Goal: Check status

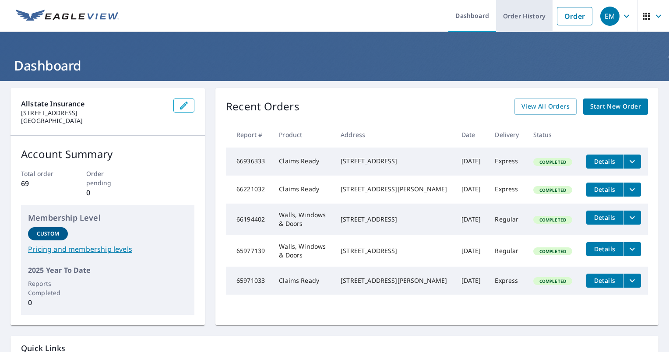
click at [515, 19] on link "Order History" at bounding box center [524, 16] width 56 height 32
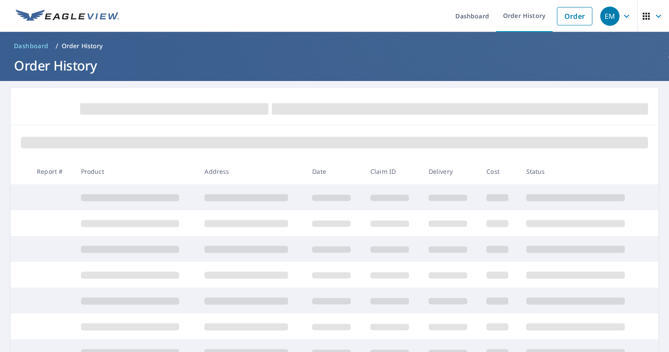
click at [301, 202] on td at bounding box center [251, 197] width 108 height 26
click at [51, 193] on td at bounding box center [52, 197] width 44 height 26
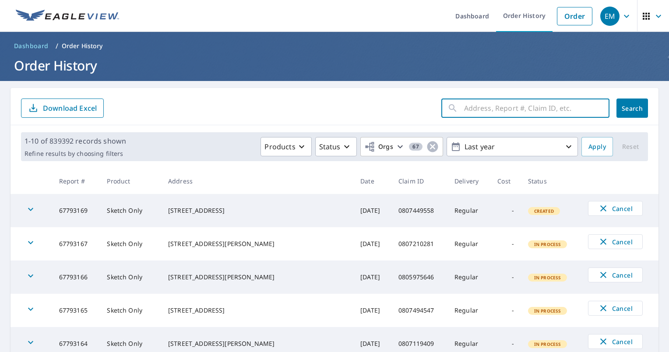
click at [494, 106] on input "text" at bounding box center [536, 108] width 145 height 25
drag, startPoint x: 494, startPoint y: 106, endPoint x: 474, endPoint y: 110, distance: 19.7
click at [474, 110] on input "text" at bounding box center [536, 108] width 145 height 25
paste input "0806512281"
type input "0806512281"
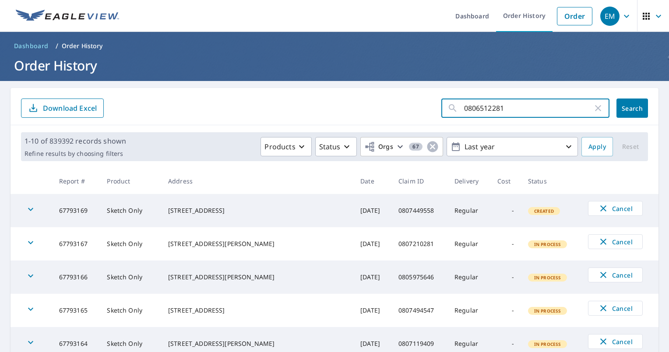
click at [625, 109] on span "Search" at bounding box center [632, 108] width 18 height 8
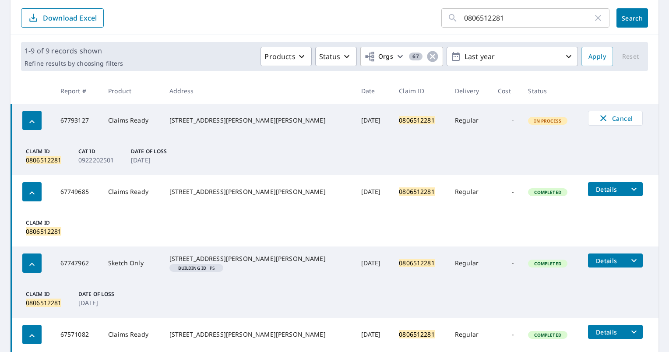
scroll to position [75, 0]
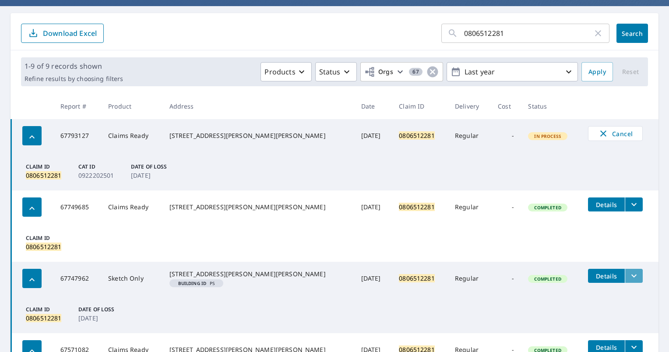
click at [628, 274] on icon "filesDropdownBtn-67747962" at bounding box center [633, 275] width 11 height 11
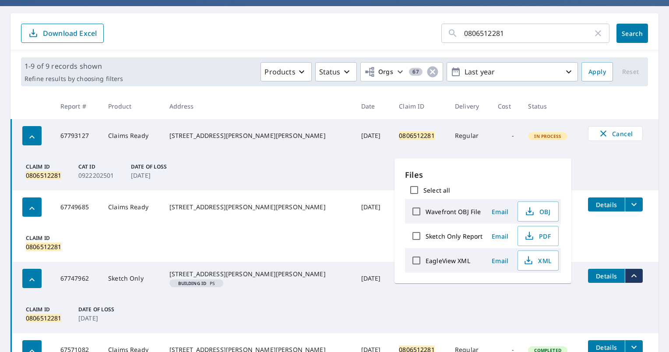
click at [641, 248] on td "Claim ID 0806512281" at bounding box center [334, 243] width 647 height 38
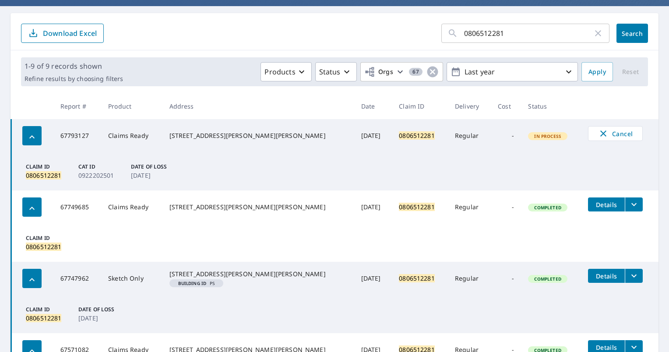
scroll to position [294, 0]
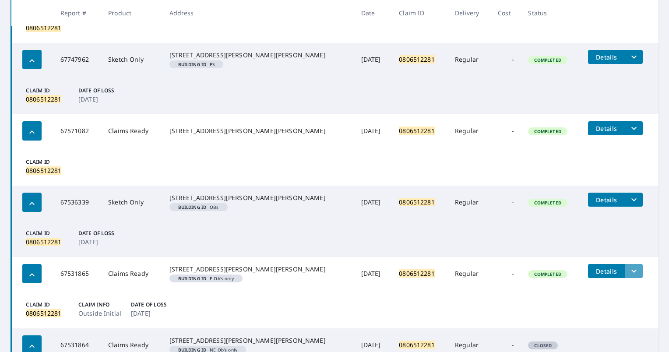
click at [624, 278] on button "filesDropdownBtn-67531865" at bounding box center [633, 271] width 18 height 14
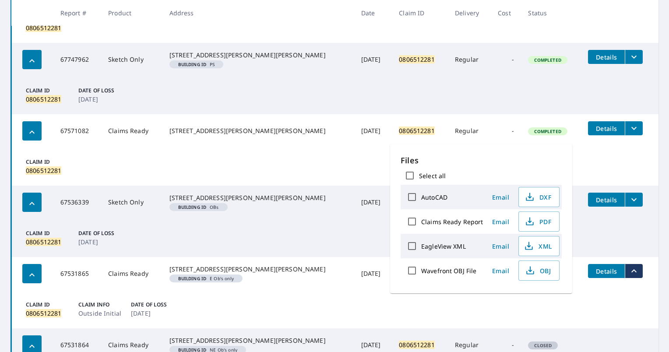
click at [555, 319] on td "Claim ID 0806512281 Claim Info Outside Initial Date of Loss [DATE]" at bounding box center [334, 309] width 647 height 38
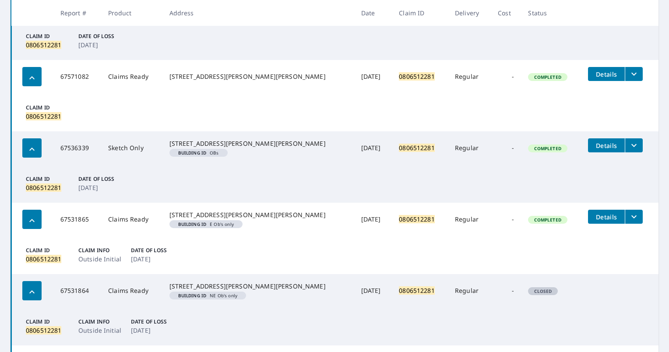
scroll to position [512, 0]
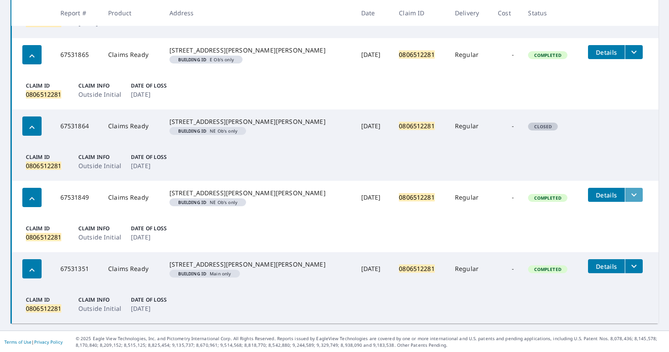
click at [628, 200] on icon "filesDropdownBtn-67531849" at bounding box center [633, 194] width 11 height 11
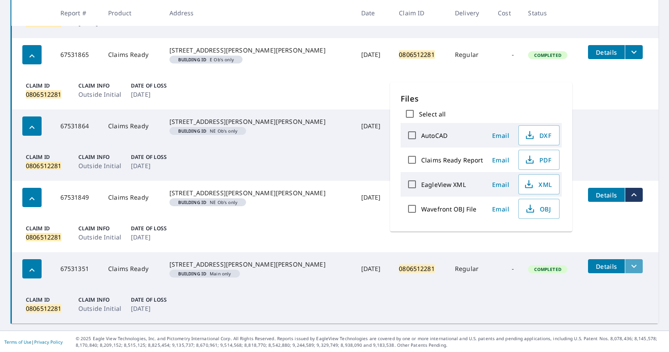
click at [628, 271] on icon "filesDropdownBtn-67531351" at bounding box center [633, 266] width 11 height 11
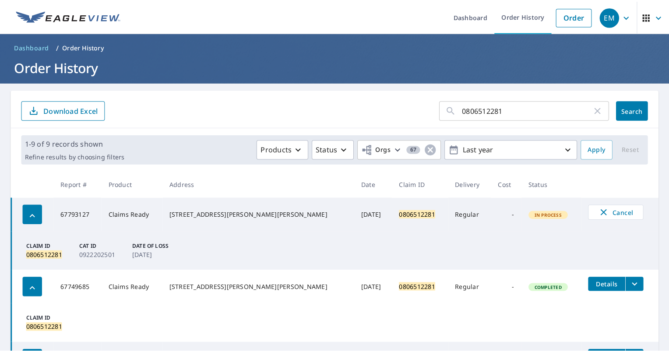
scroll to position [0, 0]
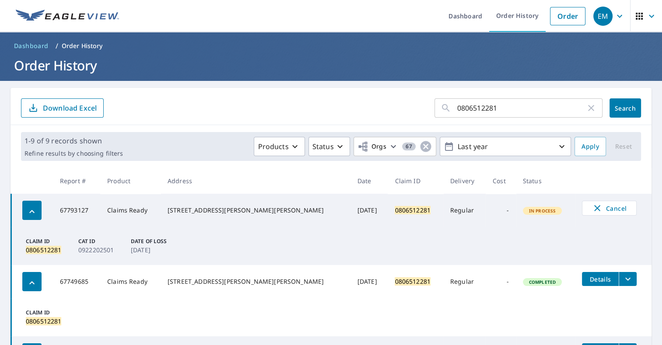
click at [524, 212] on span "In Process" at bounding box center [543, 211] width 38 height 6
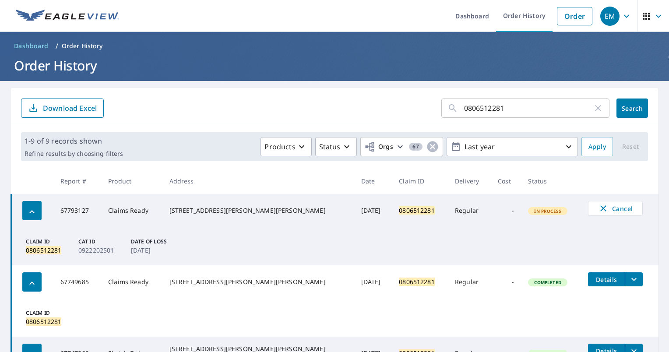
click at [33, 212] on icon "button" at bounding box center [31, 211] width 5 height 3
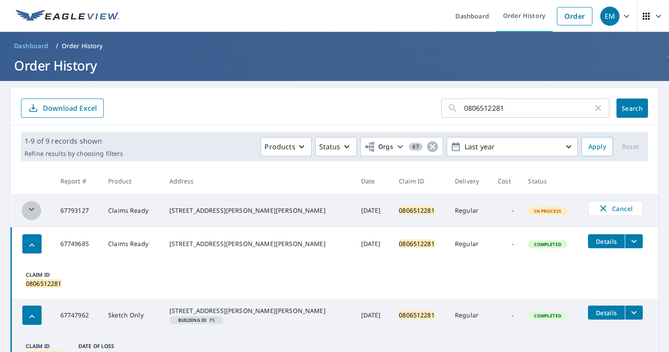
click at [35, 212] on icon "button" at bounding box center [31, 209] width 11 height 11
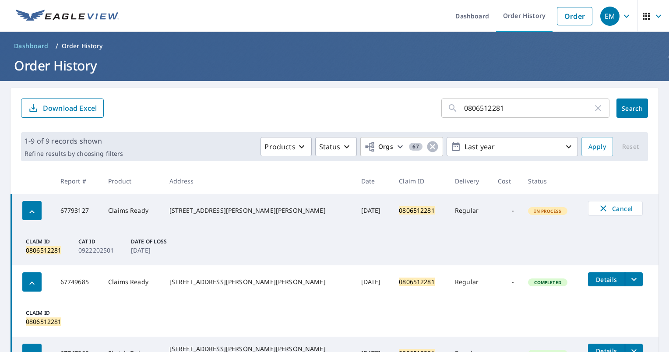
click at [244, 235] on td "Claim ID 0806512281 Cat ID 0922202501 Date of Loss [DATE]" at bounding box center [334, 246] width 647 height 38
click at [298, 151] on icon "button" at bounding box center [301, 146] width 11 height 11
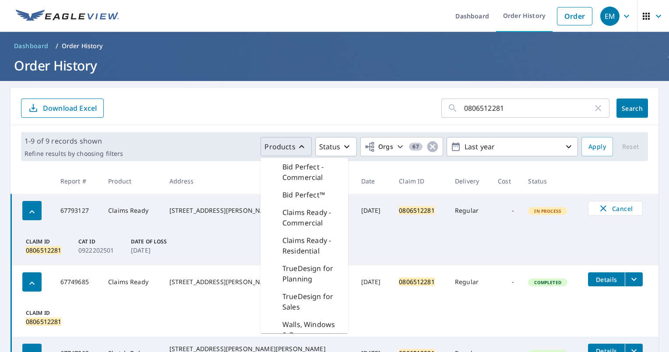
scroll to position [11, 0]
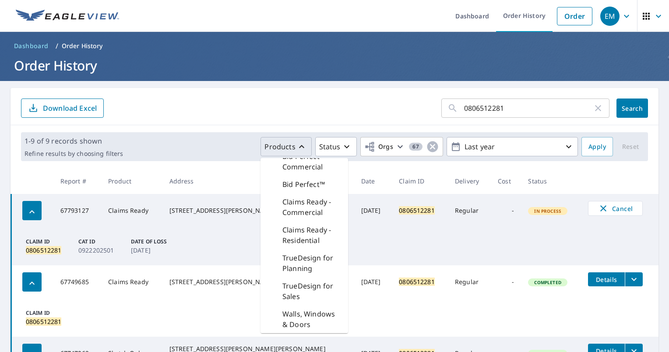
click at [304, 319] on p "Walls, Windows & Doors" at bounding box center [311, 319] width 59 height 21
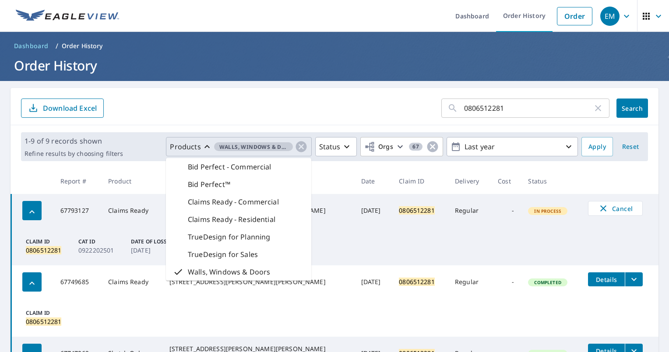
scroll to position [0, 0]
click at [305, 311] on td "Claim ID 0806512281" at bounding box center [334, 317] width 647 height 38
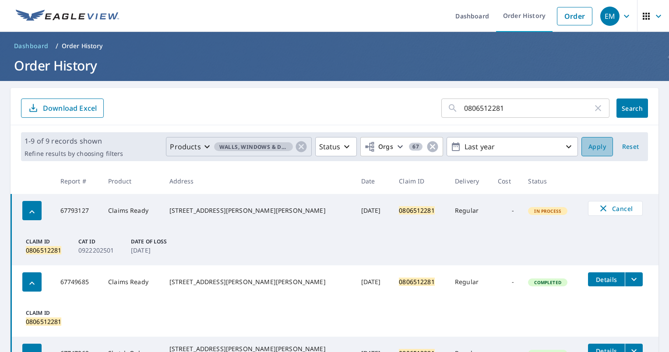
click at [590, 145] on span "Apply" at bounding box center [597, 146] width 18 height 11
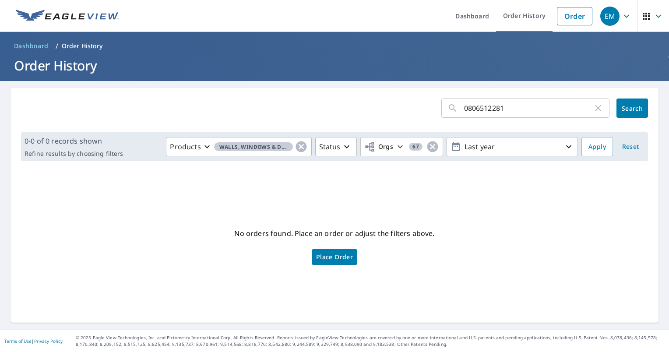
click at [628, 112] on button "Search" at bounding box center [632, 107] width 32 height 19
click at [341, 146] on icon "button" at bounding box center [346, 146] width 11 height 11
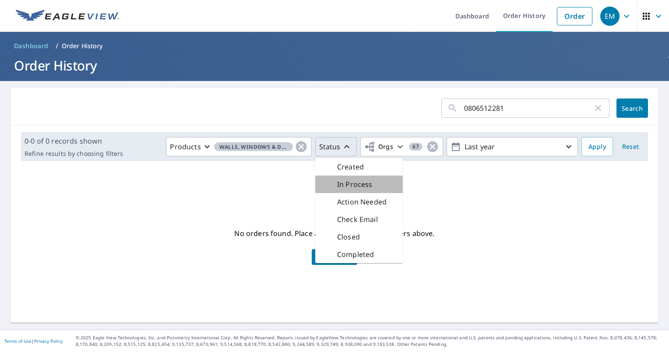
click at [344, 186] on p "In Process" at bounding box center [354, 184] width 35 height 11
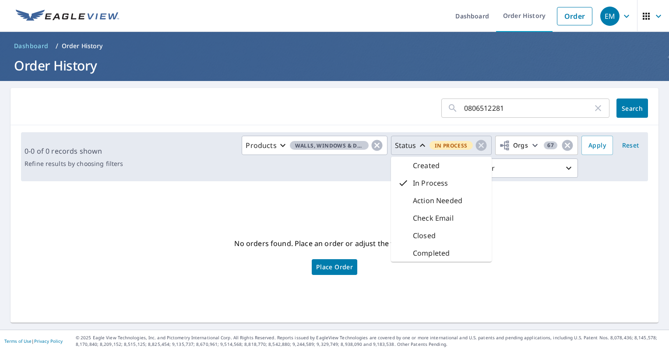
click at [344, 198] on div "No orders found. Place an order or adjust the filters above. Place Order" at bounding box center [335, 255] width 634 height 120
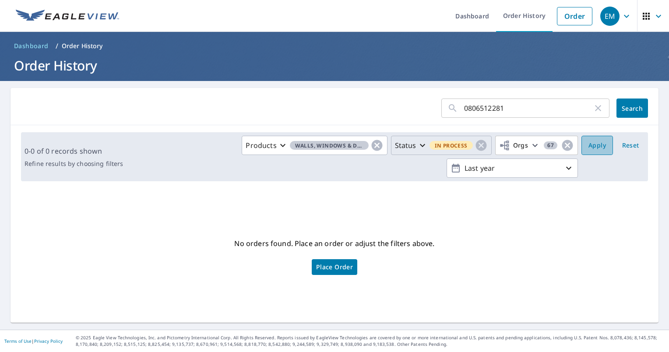
click at [581, 149] on button "Apply" at bounding box center [597, 145] width 32 height 19
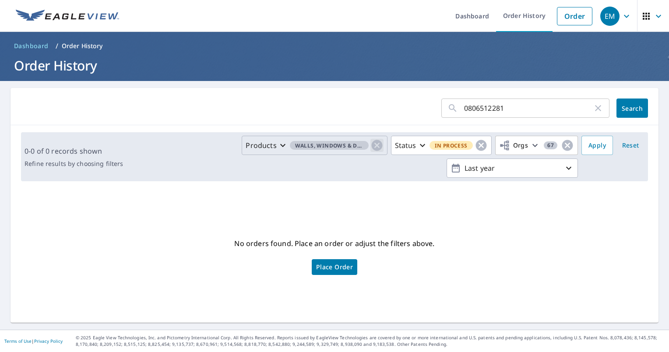
click at [373, 146] on icon "button" at bounding box center [376, 145] width 13 height 13
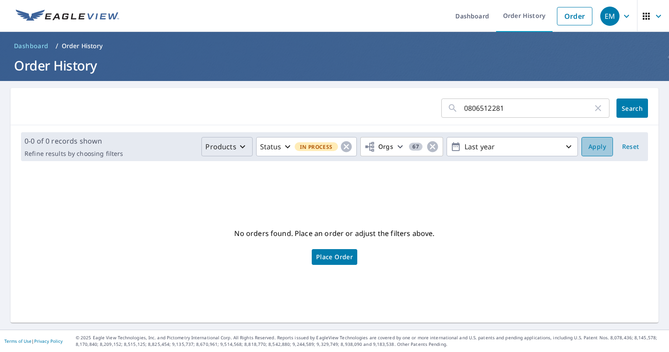
click at [581, 152] on button "Apply" at bounding box center [597, 146] width 32 height 19
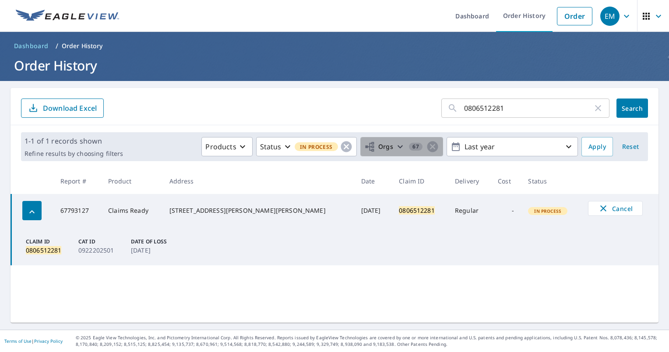
click at [397, 145] on icon "button" at bounding box center [400, 146] width 11 height 11
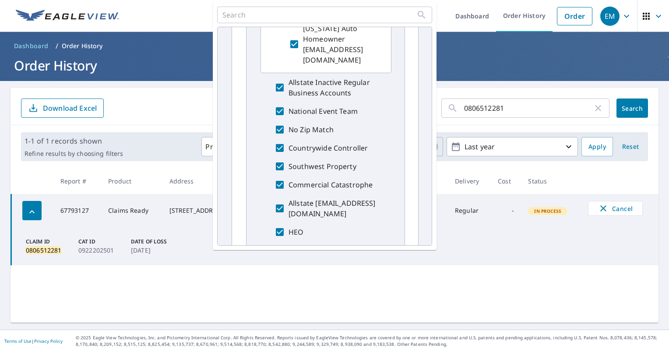
scroll to position [306, 0]
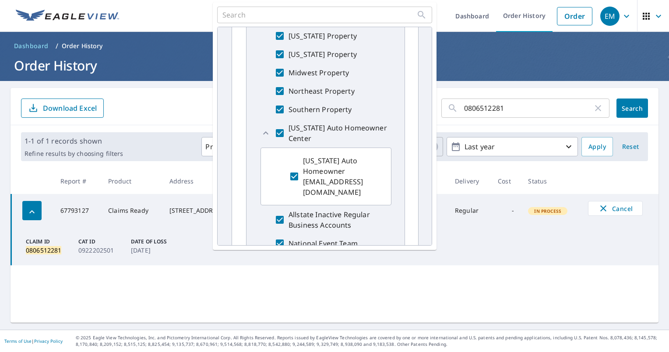
click at [451, 53] on ol "Dashboard / Order History" at bounding box center [335, 46] width 648 height 14
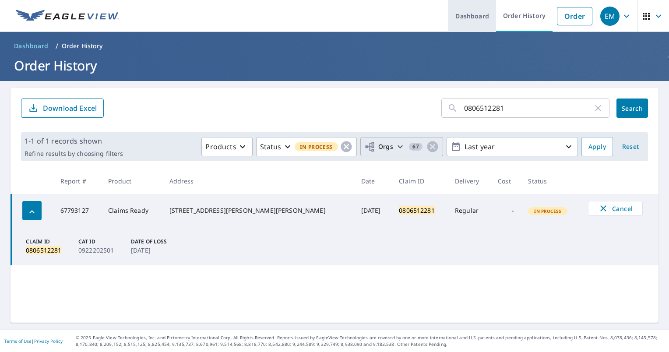
click at [462, 21] on link "Dashboard" at bounding box center [472, 16] width 48 height 32
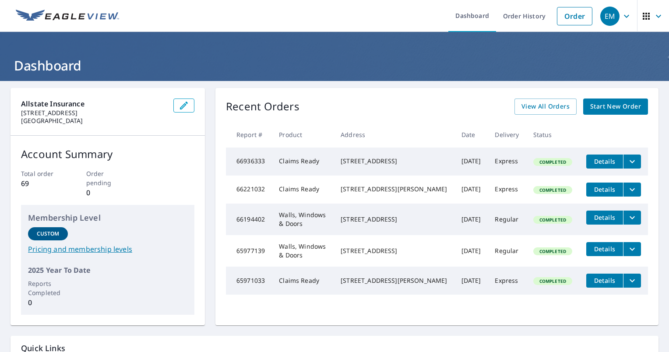
click at [621, 14] on icon "button" at bounding box center [626, 16] width 11 height 11
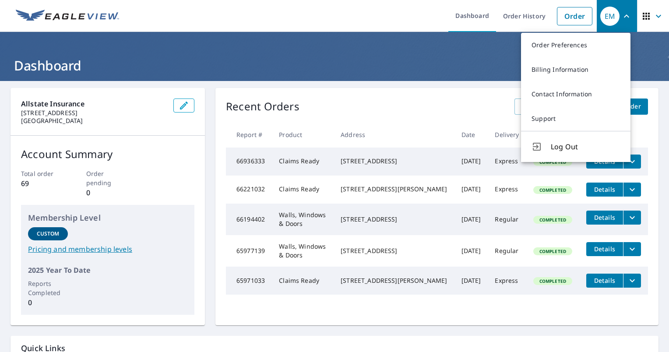
click at [442, 61] on h1 "Dashboard" at bounding box center [335, 65] width 648 height 18
